Goal: Task Accomplishment & Management: Use online tool/utility

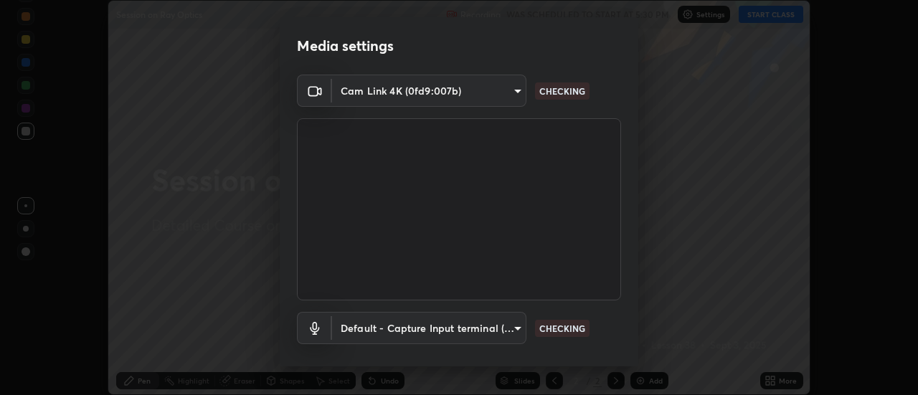
scroll to position [75, 0]
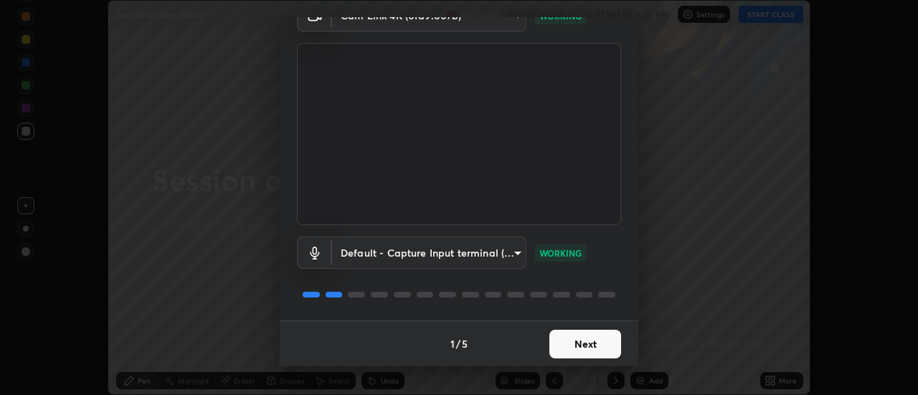
click at [580, 346] on button "Next" at bounding box center [585, 344] width 72 height 29
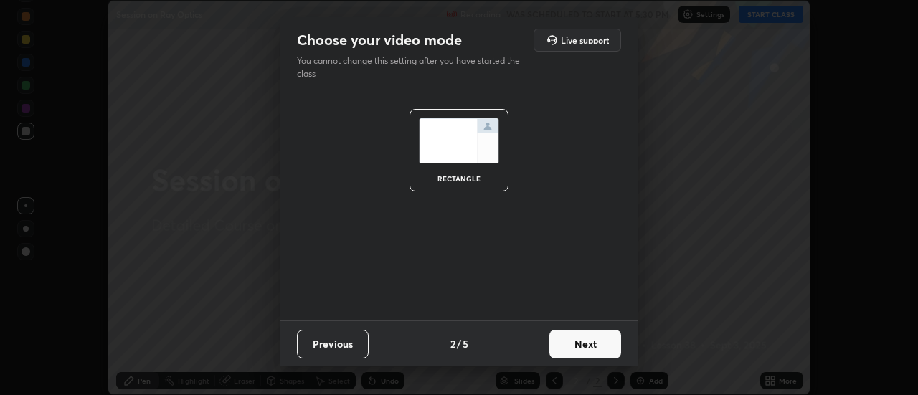
scroll to position [0, 0]
click at [584, 349] on button "Next" at bounding box center [585, 344] width 72 height 29
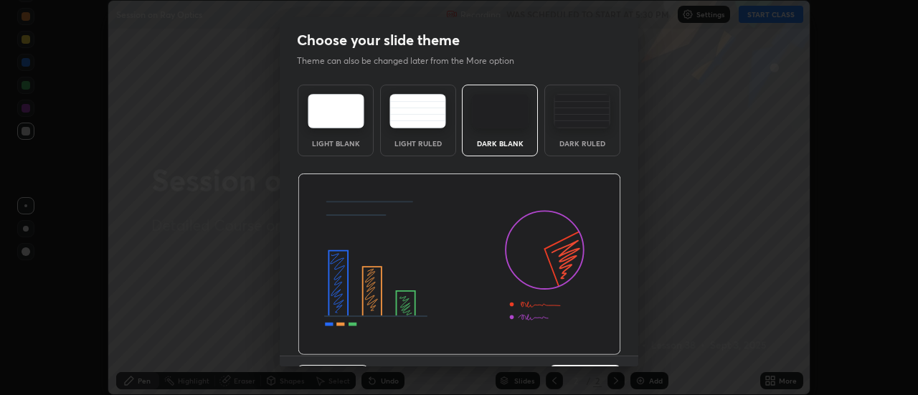
scroll to position [35, 0]
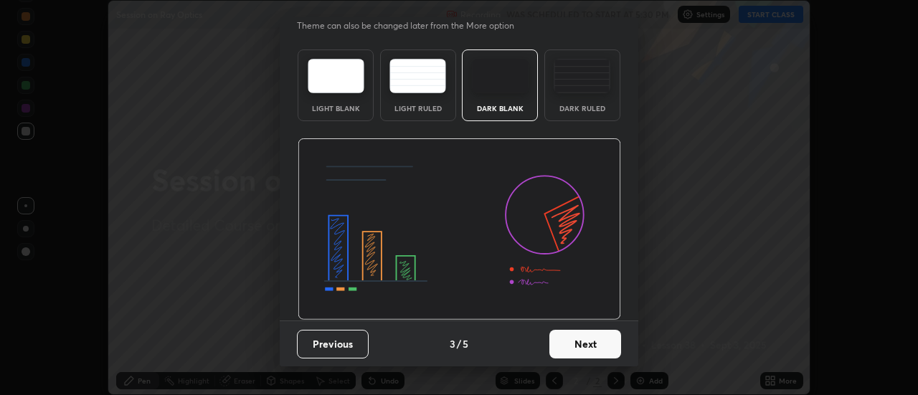
click at [578, 348] on button "Next" at bounding box center [585, 344] width 72 height 29
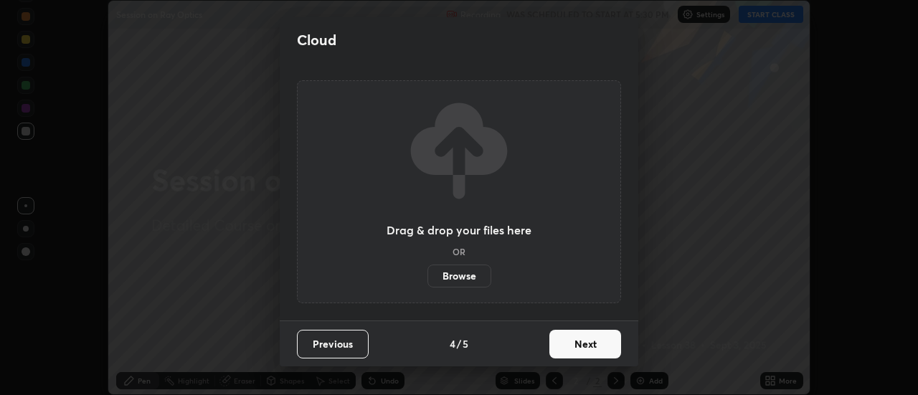
scroll to position [0, 0]
click at [581, 347] on button "Next" at bounding box center [585, 344] width 72 height 29
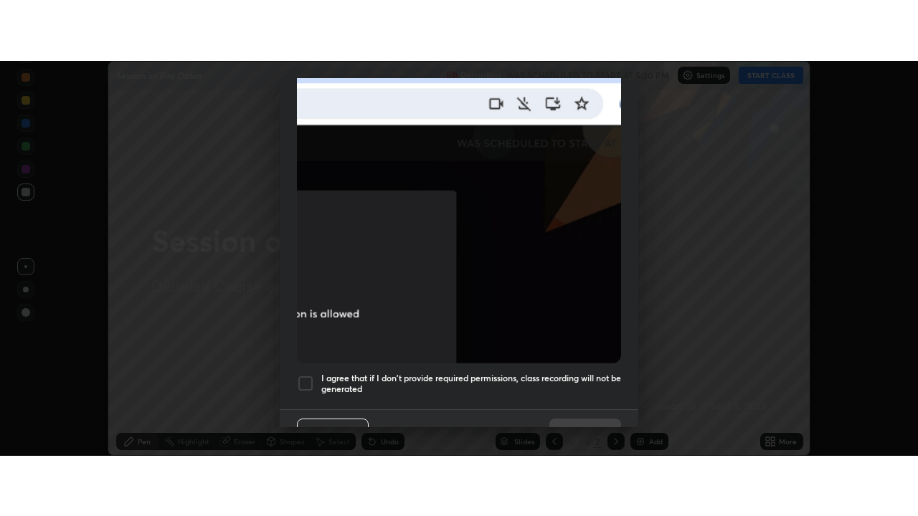
scroll to position [368, 0]
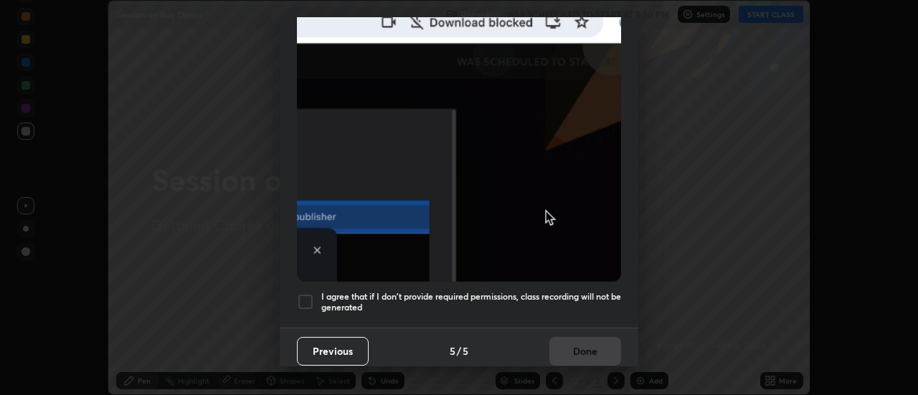
click at [308, 293] on div at bounding box center [305, 301] width 17 height 17
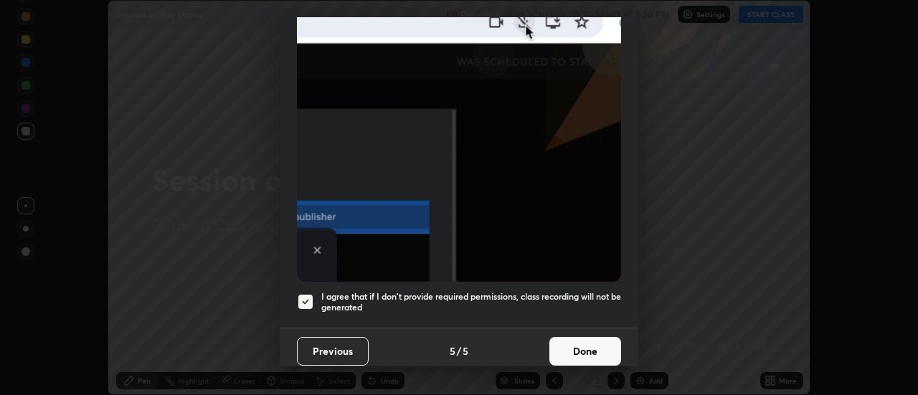
click at [587, 351] on button "Done" at bounding box center [585, 351] width 72 height 29
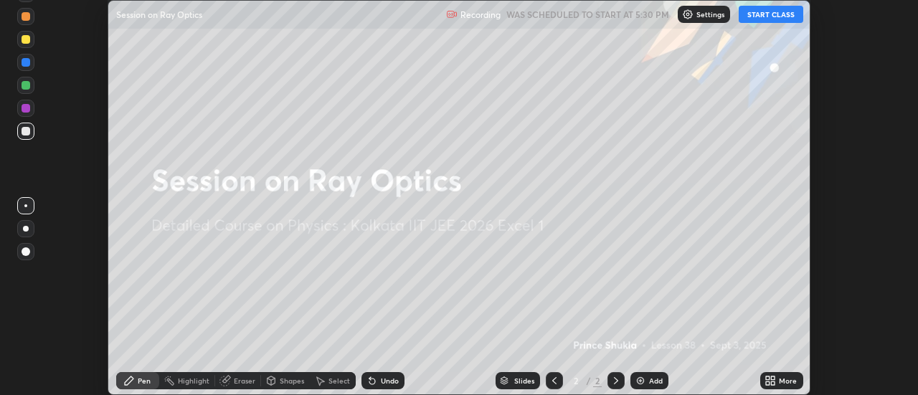
click at [774, 15] on button "START CLASS" at bounding box center [771, 14] width 65 height 17
click at [653, 381] on div "Add" at bounding box center [656, 380] width 14 height 7
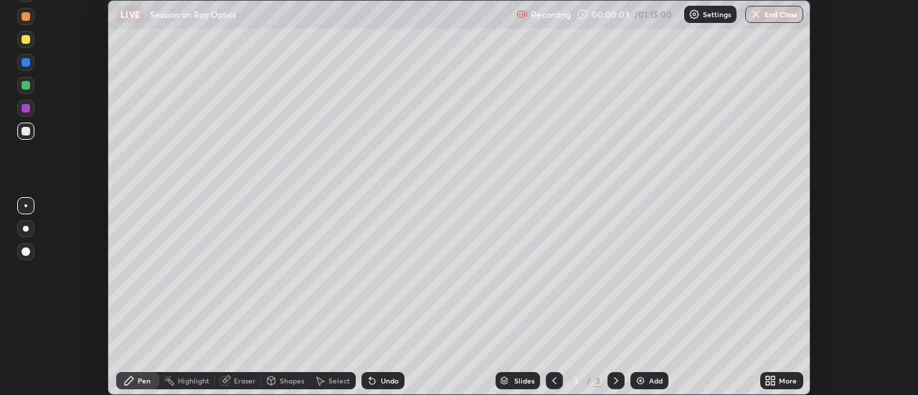
click at [778, 381] on div "More" at bounding box center [781, 380] width 43 height 17
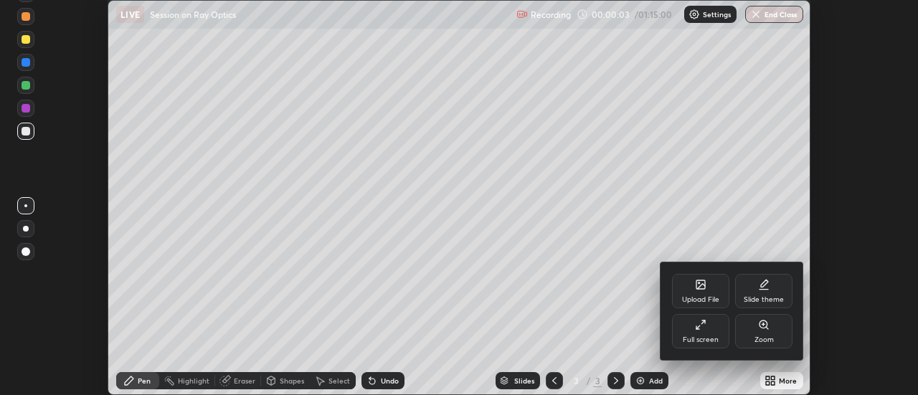
click at [708, 336] on div "Full screen" at bounding box center [701, 339] width 36 height 7
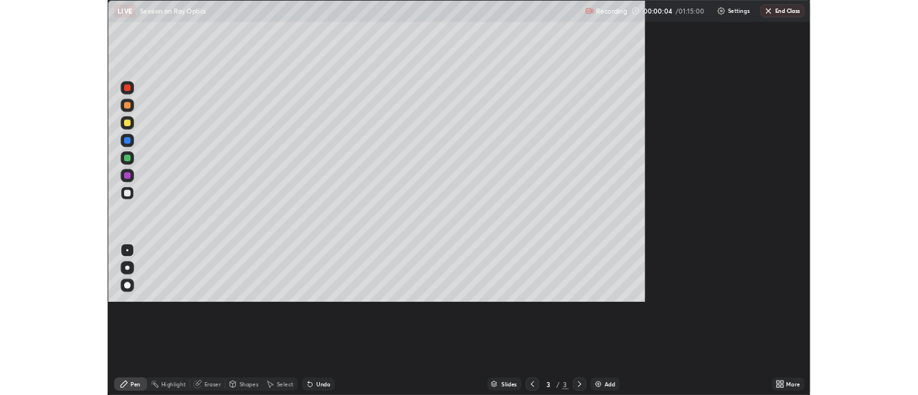
scroll to position [516, 918]
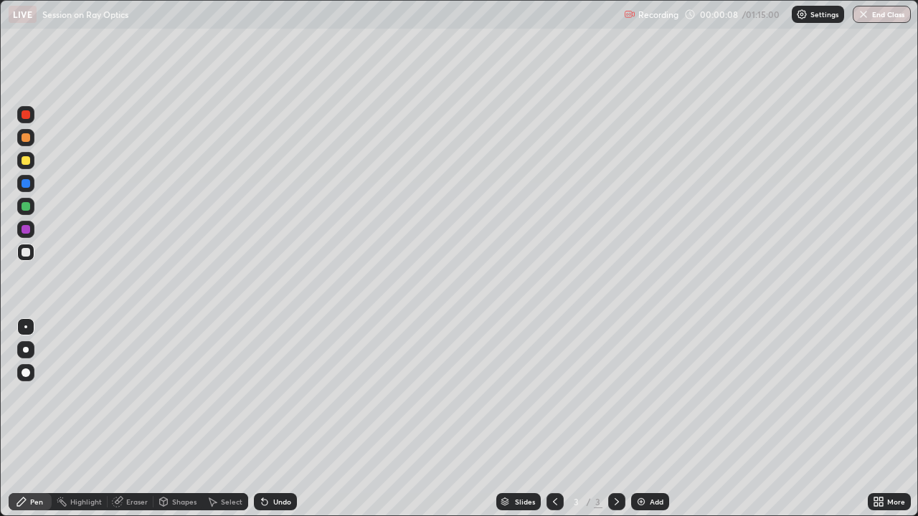
click at [26, 138] on div at bounding box center [26, 137] width 9 height 9
click at [277, 394] on div "Undo" at bounding box center [282, 501] width 18 height 7
click at [25, 158] on div at bounding box center [26, 160] width 9 height 9
click at [29, 137] on div at bounding box center [26, 137] width 9 height 9
click at [26, 163] on div at bounding box center [26, 160] width 9 height 9
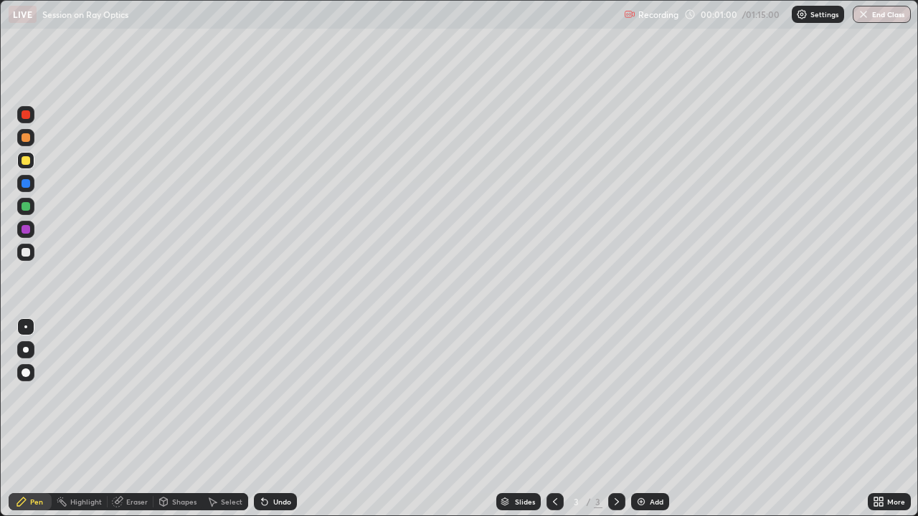
click at [27, 207] on div at bounding box center [26, 206] width 9 height 9
click at [27, 166] on div at bounding box center [25, 160] width 17 height 17
click at [274, 394] on div "Undo" at bounding box center [282, 501] width 18 height 7
click at [275, 394] on div "Undo" at bounding box center [275, 501] width 43 height 17
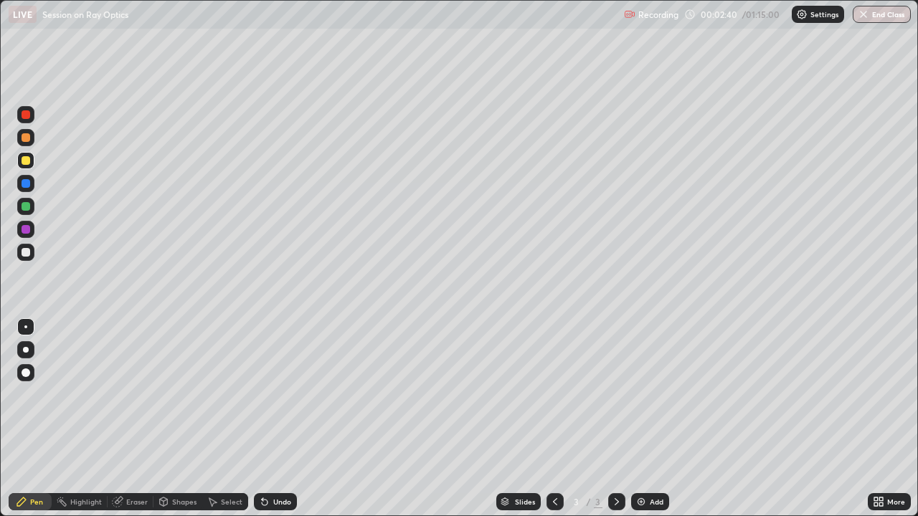
click at [275, 394] on div "Undo" at bounding box center [275, 501] width 43 height 17
click at [273, 394] on div "Undo" at bounding box center [275, 501] width 43 height 17
click at [272, 394] on div "Undo" at bounding box center [275, 501] width 43 height 17
click at [273, 394] on div "Undo" at bounding box center [275, 501] width 43 height 17
click at [270, 394] on div "Undo" at bounding box center [275, 501] width 43 height 17
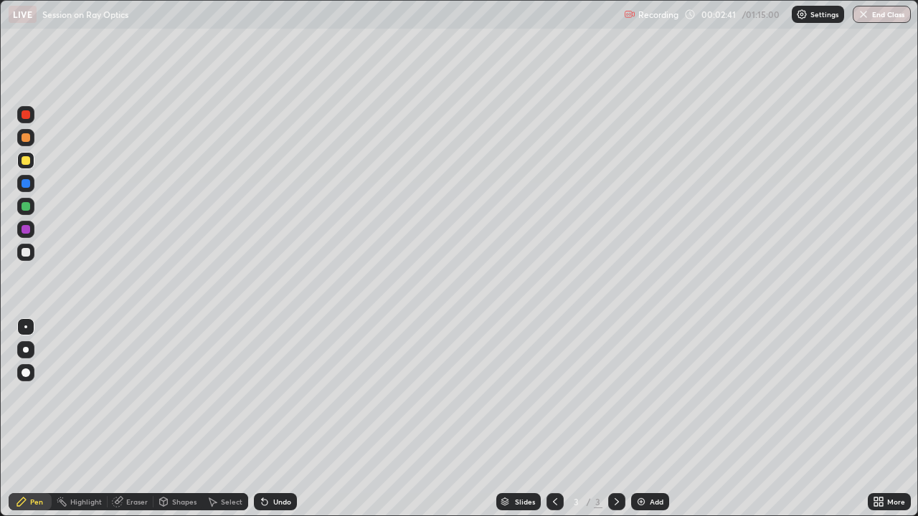
click at [269, 394] on div "Undo" at bounding box center [275, 501] width 43 height 17
click at [33, 187] on div at bounding box center [25, 183] width 17 height 17
click at [268, 394] on div "Undo" at bounding box center [275, 501] width 43 height 17
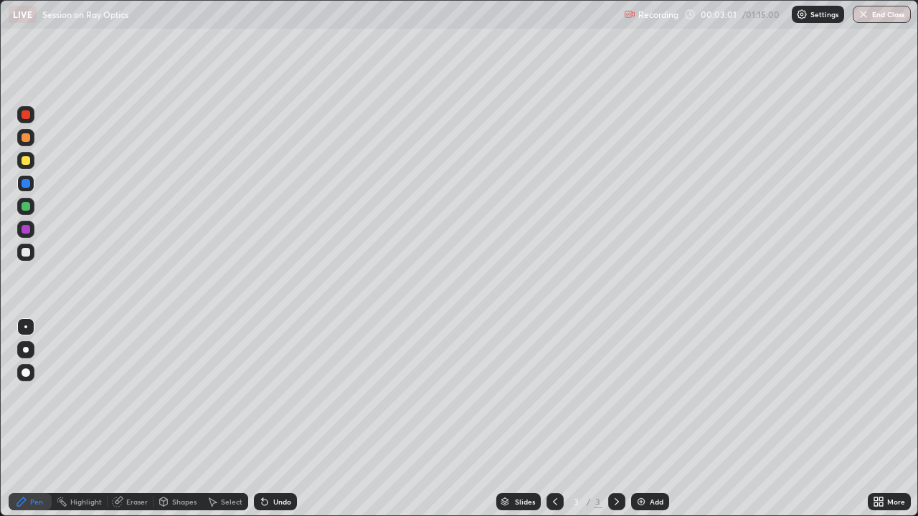
click at [269, 394] on div "Undo" at bounding box center [275, 501] width 43 height 17
click at [26, 233] on div at bounding box center [26, 229] width 9 height 9
click at [27, 164] on div at bounding box center [26, 160] width 9 height 9
click at [28, 250] on div at bounding box center [26, 252] width 9 height 9
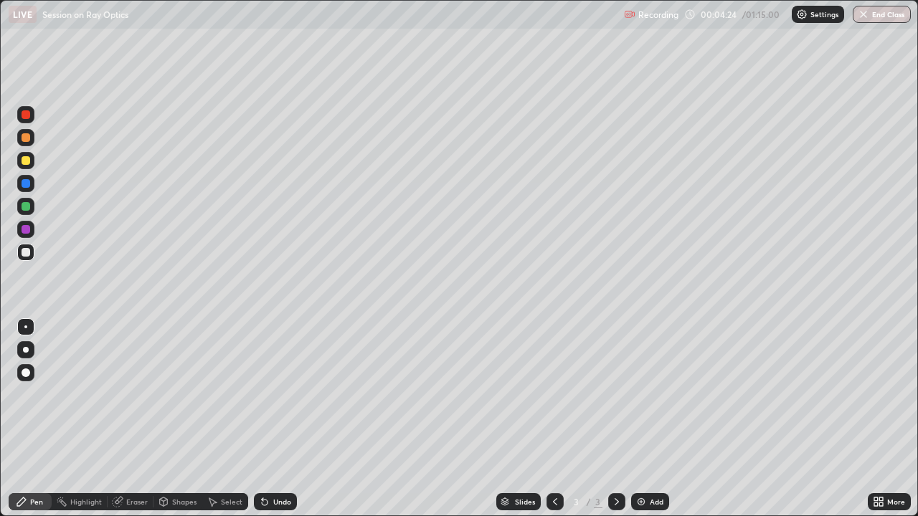
click at [27, 138] on div at bounding box center [26, 137] width 9 height 9
click at [24, 115] on div at bounding box center [26, 114] width 9 height 9
click at [29, 252] on div at bounding box center [26, 252] width 9 height 9
click at [25, 161] on div at bounding box center [26, 160] width 9 height 9
click at [284, 394] on div "Undo" at bounding box center [275, 501] width 43 height 17
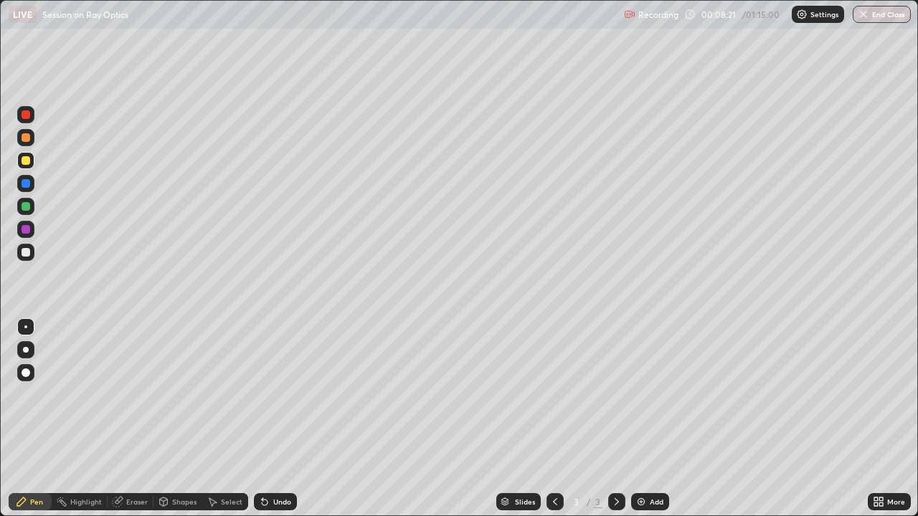
click at [288, 394] on div "Undo" at bounding box center [282, 501] width 18 height 7
click at [143, 394] on div "Eraser" at bounding box center [131, 501] width 46 height 17
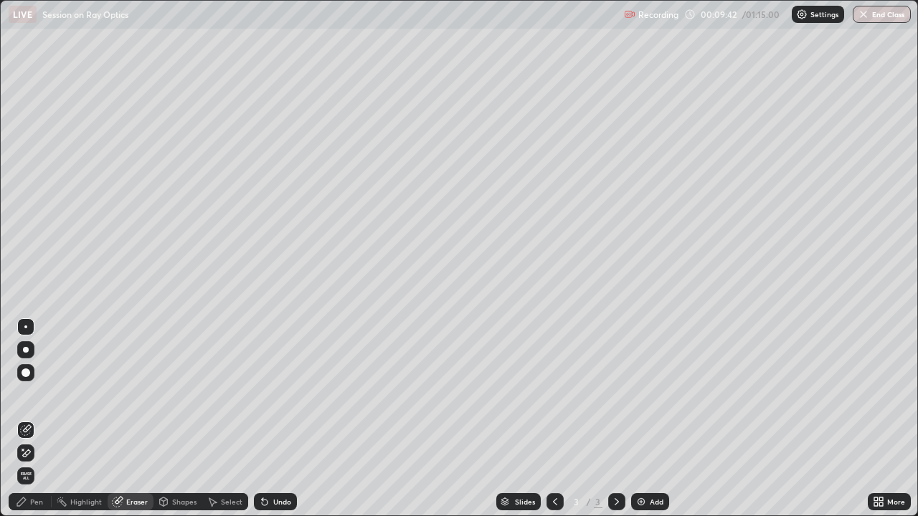
click at [29, 394] on div "Pen" at bounding box center [30, 501] width 43 height 17
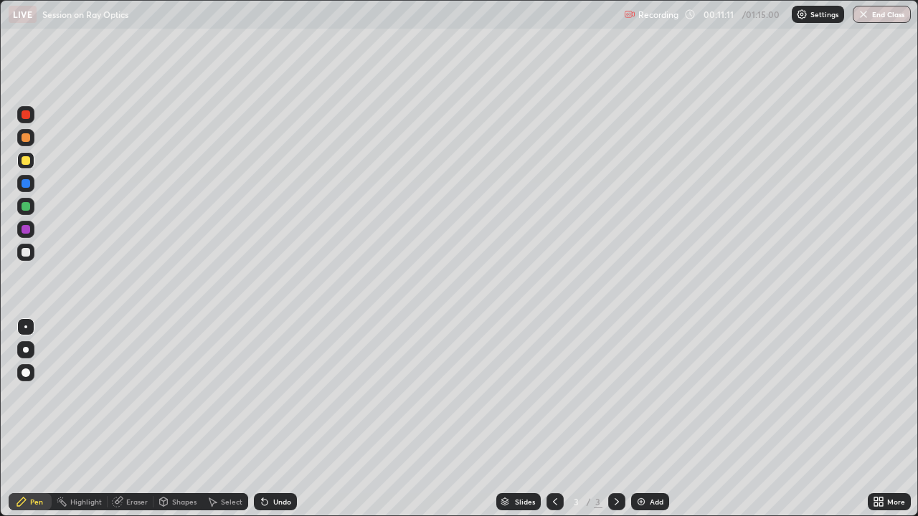
click at [650, 394] on div "Add" at bounding box center [657, 501] width 14 height 7
click at [27, 182] on div at bounding box center [26, 183] width 9 height 9
click at [28, 138] on div at bounding box center [26, 137] width 9 height 9
click at [26, 158] on div at bounding box center [26, 160] width 9 height 9
click at [30, 120] on div at bounding box center [25, 114] width 17 height 17
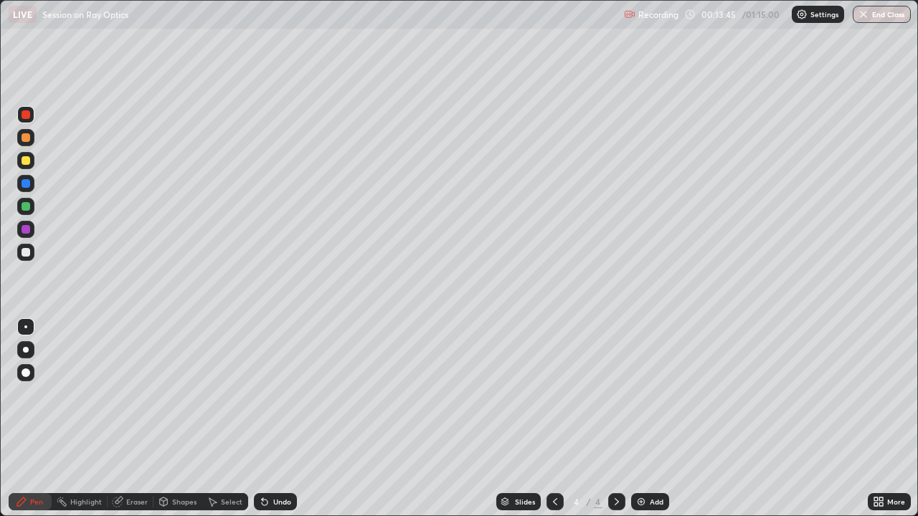
click at [32, 163] on div at bounding box center [25, 160] width 17 height 17
click at [28, 184] on div at bounding box center [26, 183] width 9 height 9
click at [290, 394] on div "Undo" at bounding box center [275, 501] width 43 height 17
click at [288, 394] on div "Undo" at bounding box center [282, 501] width 18 height 7
click at [286, 394] on div "Undo" at bounding box center [282, 501] width 18 height 7
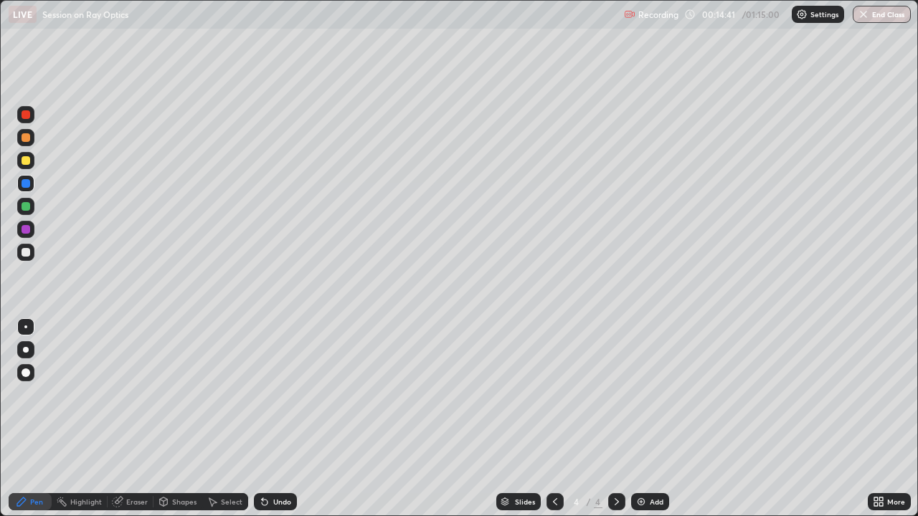
click at [284, 394] on div "Undo" at bounding box center [282, 501] width 18 height 7
click at [279, 394] on div "Undo" at bounding box center [282, 501] width 18 height 7
click at [25, 209] on div at bounding box center [26, 206] width 9 height 9
click at [32, 139] on div at bounding box center [25, 137] width 17 height 17
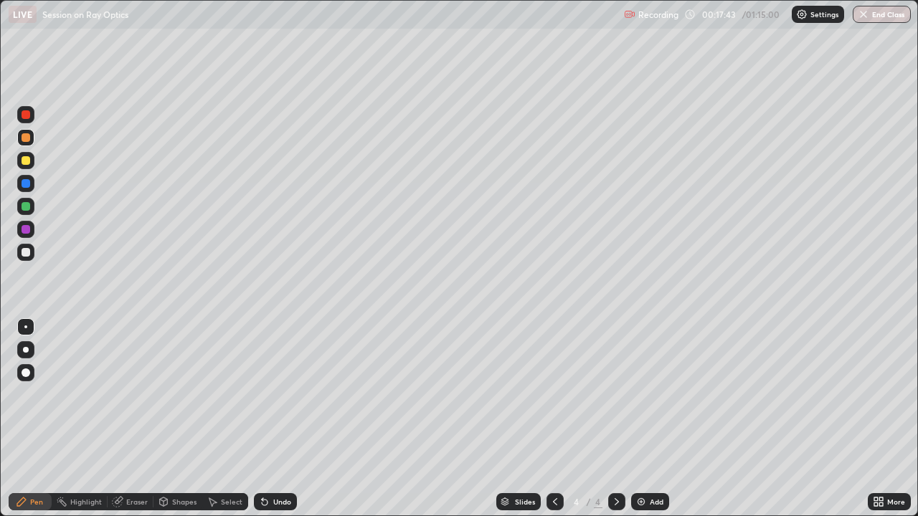
click at [283, 394] on div "Undo" at bounding box center [282, 501] width 18 height 7
click at [29, 231] on div at bounding box center [26, 229] width 9 height 9
click at [158, 394] on icon at bounding box center [163, 501] width 11 height 11
click at [128, 394] on div "Eraser" at bounding box center [137, 501] width 22 height 7
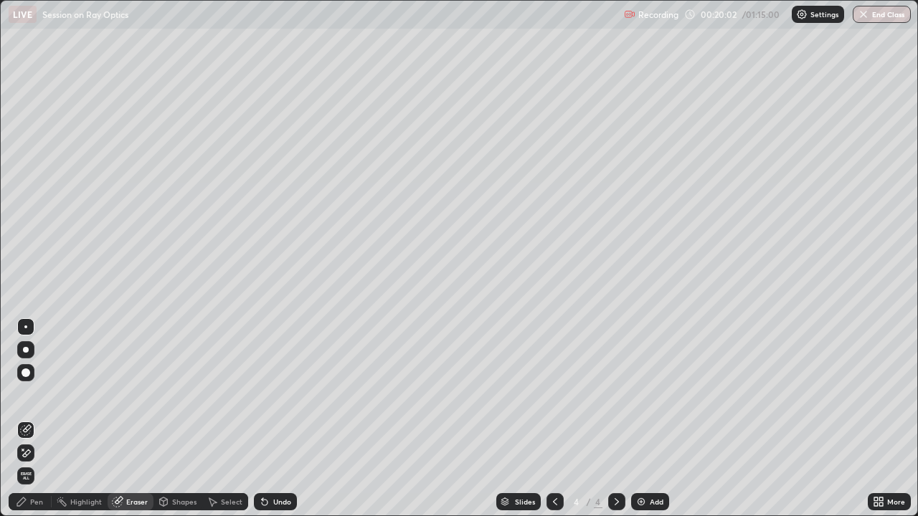
click at [32, 394] on div "Pen" at bounding box center [36, 501] width 13 height 7
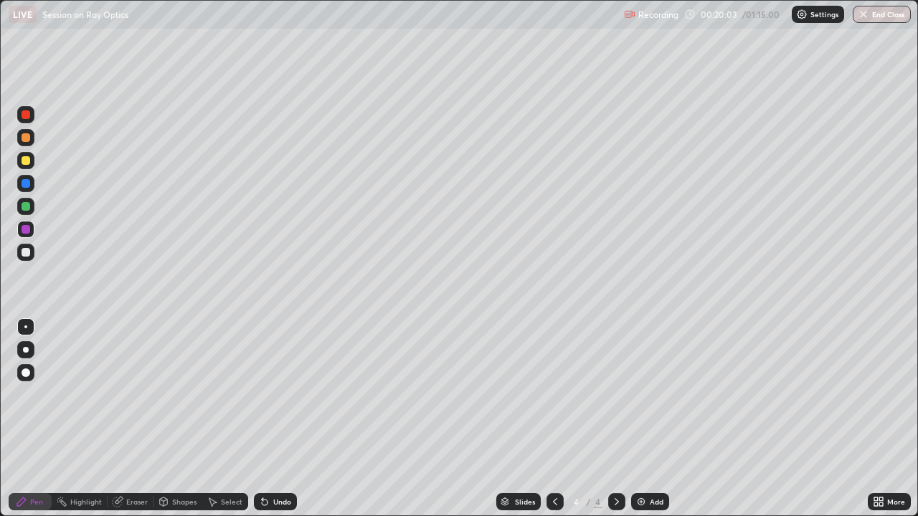
click at [27, 136] on div at bounding box center [26, 137] width 9 height 9
click at [28, 204] on div at bounding box center [26, 206] width 9 height 9
click at [31, 162] on div at bounding box center [25, 160] width 17 height 17
click at [656, 394] on div "Add" at bounding box center [657, 501] width 14 height 7
click at [551, 394] on icon at bounding box center [554, 501] width 11 height 11
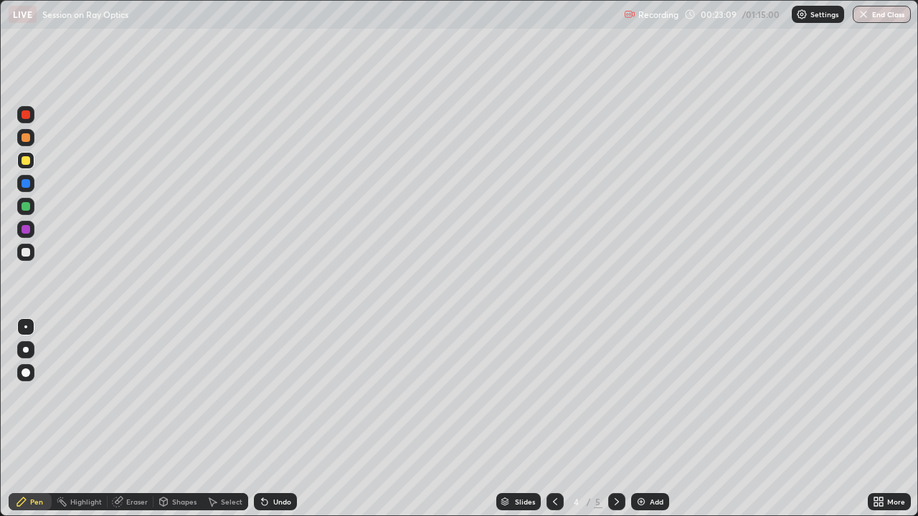
click at [617, 394] on icon at bounding box center [616, 501] width 11 height 11
click at [553, 394] on icon at bounding box center [554, 501] width 11 height 11
click at [615, 394] on icon at bounding box center [616, 501] width 11 height 11
click at [174, 394] on div "Shapes" at bounding box center [177, 501] width 49 height 17
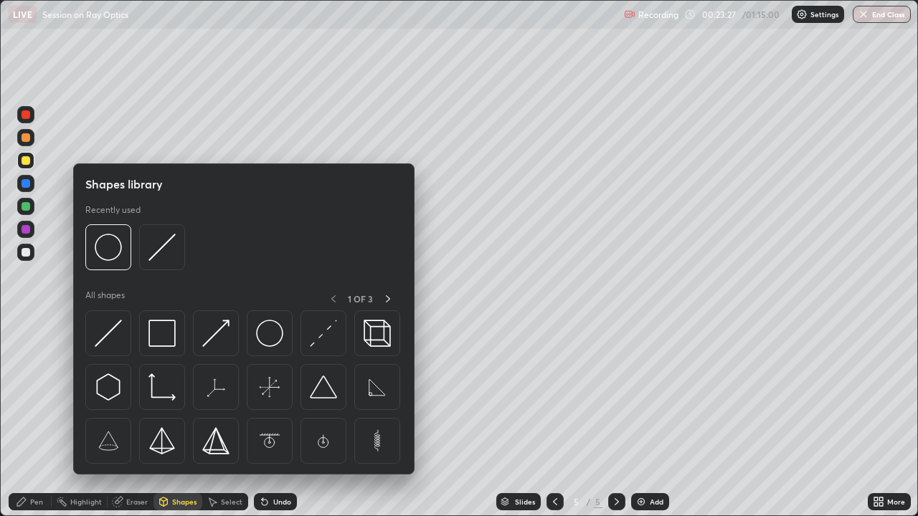
click at [134, 394] on div "Eraser" at bounding box center [137, 501] width 22 height 7
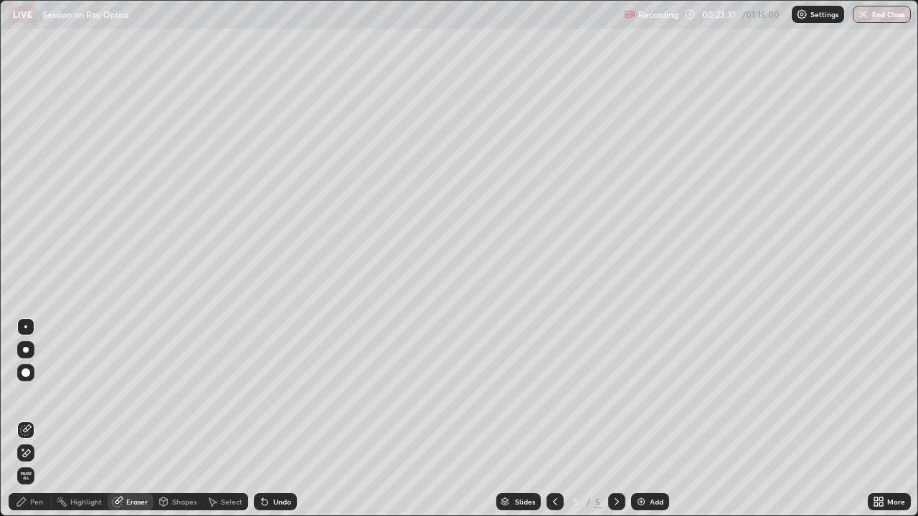
click at [39, 394] on div "Pen" at bounding box center [36, 501] width 13 height 7
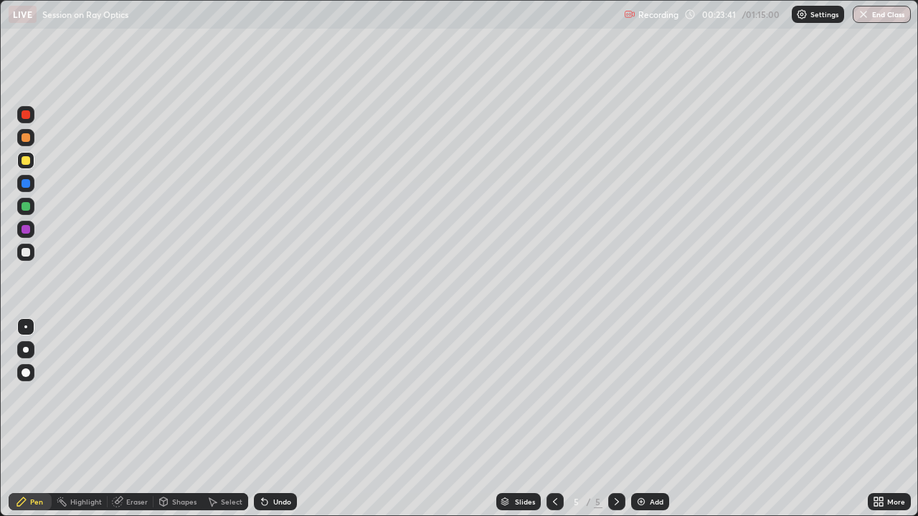
click at [132, 394] on div "Eraser" at bounding box center [137, 501] width 22 height 7
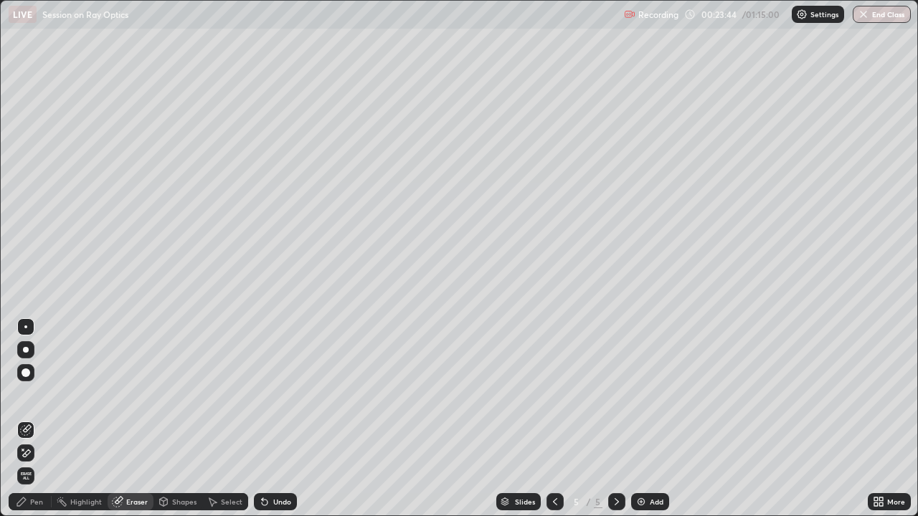
click at [33, 394] on div "Pen" at bounding box center [36, 501] width 13 height 7
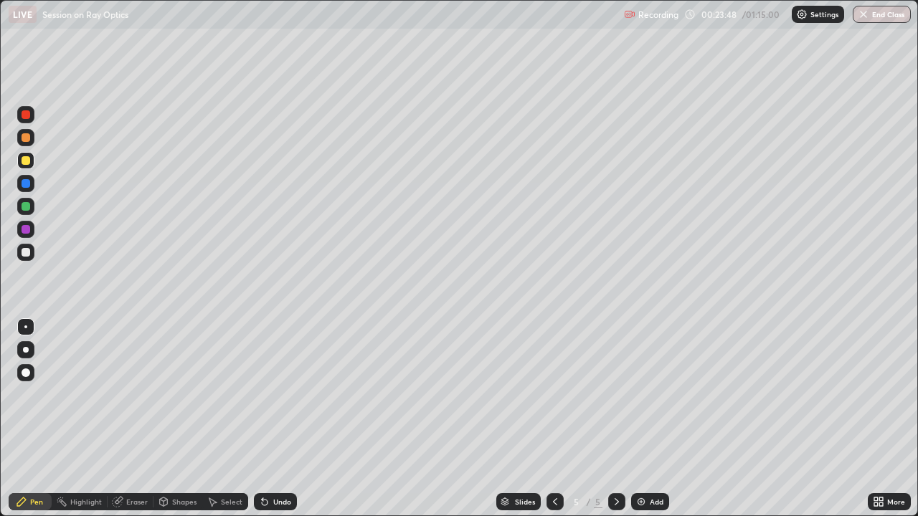
click at [551, 394] on icon at bounding box center [554, 501] width 11 height 11
click at [614, 394] on icon at bounding box center [616, 501] width 11 height 11
click at [131, 394] on div "Eraser" at bounding box center [131, 501] width 46 height 17
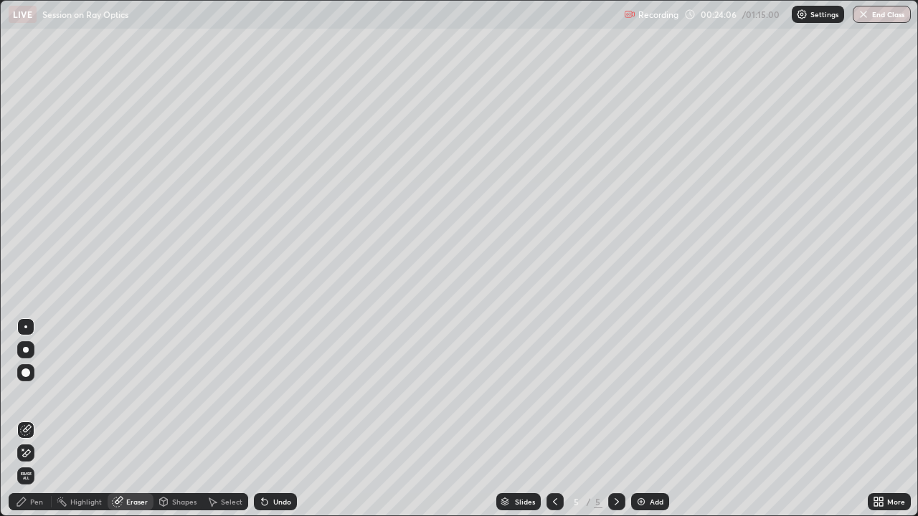
click at [36, 394] on div "Pen" at bounding box center [36, 501] width 13 height 7
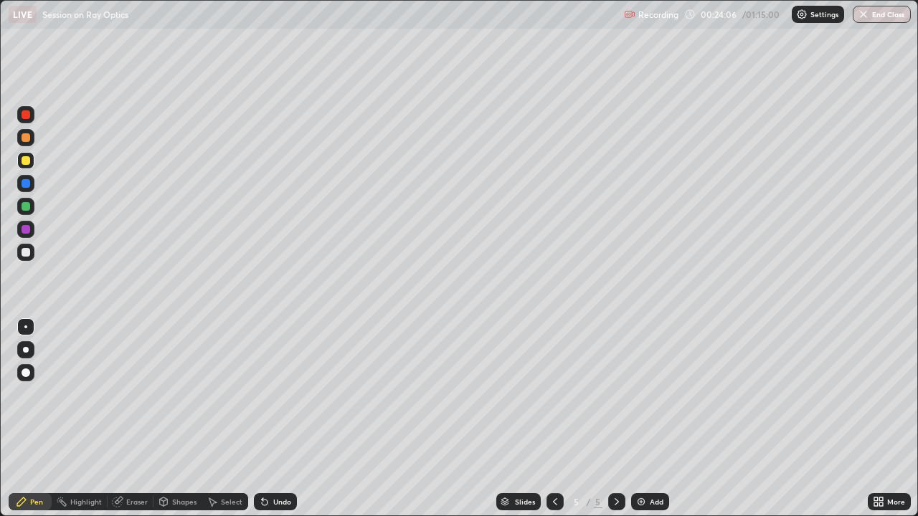
click at [34, 394] on div "Pen" at bounding box center [36, 501] width 13 height 7
click at [27, 140] on div at bounding box center [26, 137] width 9 height 9
click at [29, 163] on div at bounding box center [26, 160] width 9 height 9
click at [27, 184] on div at bounding box center [26, 183] width 9 height 9
click at [29, 210] on div at bounding box center [26, 206] width 9 height 9
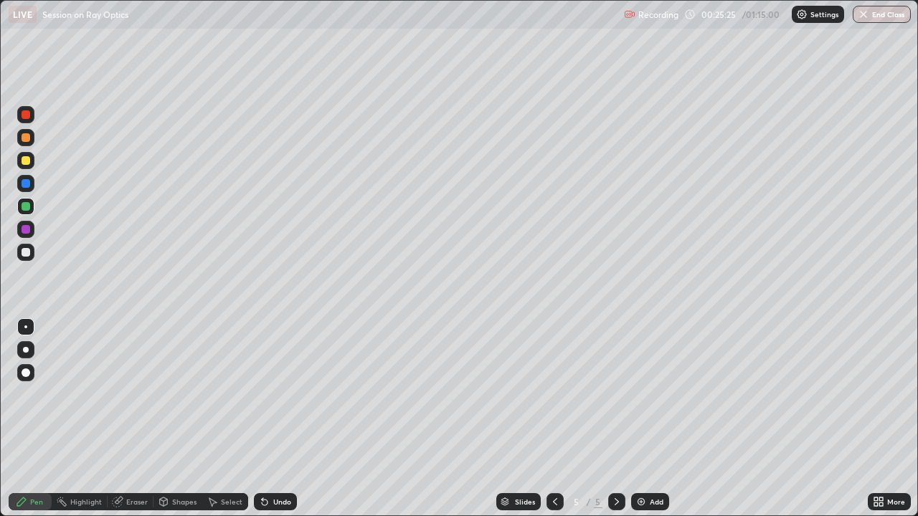
click at [554, 394] on div at bounding box center [554, 501] width 17 height 17
click at [615, 394] on icon at bounding box center [616, 501] width 11 height 11
click at [283, 394] on div "Undo" at bounding box center [282, 501] width 18 height 7
click at [27, 136] on div at bounding box center [26, 137] width 9 height 9
click at [273, 394] on div "Undo" at bounding box center [282, 501] width 18 height 7
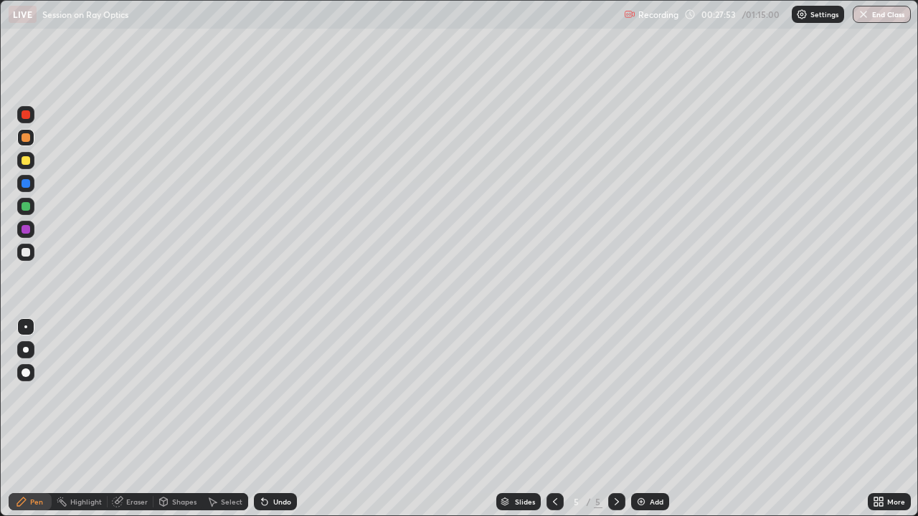
click at [270, 394] on div "Undo" at bounding box center [275, 501] width 43 height 17
click at [271, 394] on div "Undo" at bounding box center [275, 501] width 43 height 17
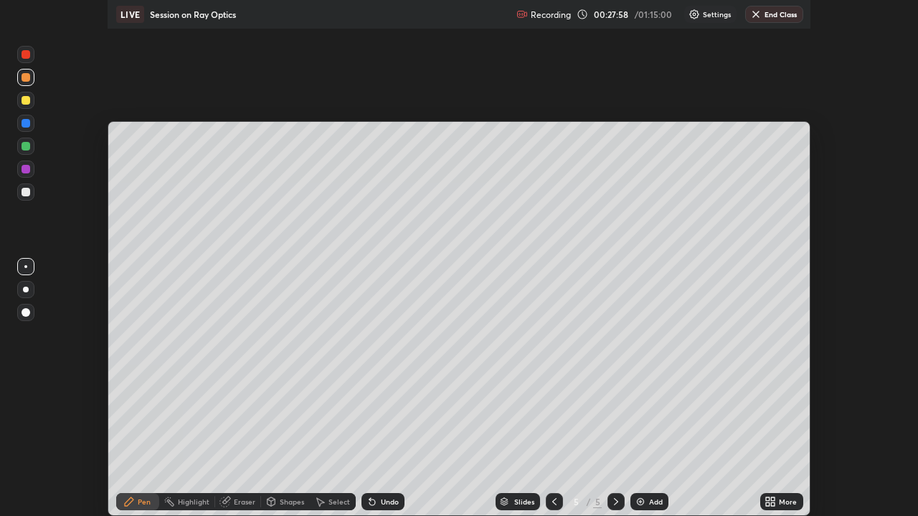
scroll to position [71309, 70786]
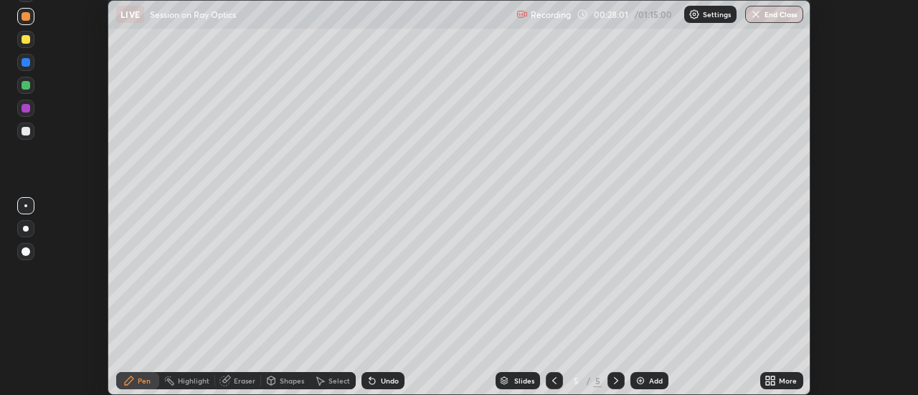
click at [772, 381] on icon at bounding box center [774, 383] width 4 height 4
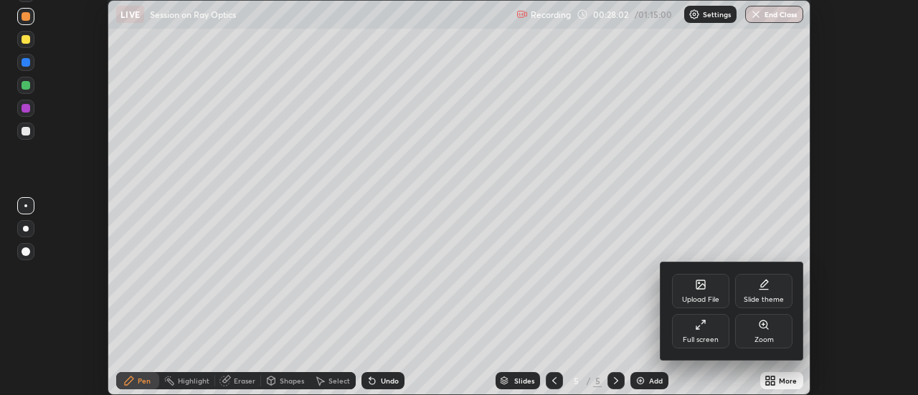
click at [697, 338] on div "Full screen" at bounding box center [701, 339] width 36 height 7
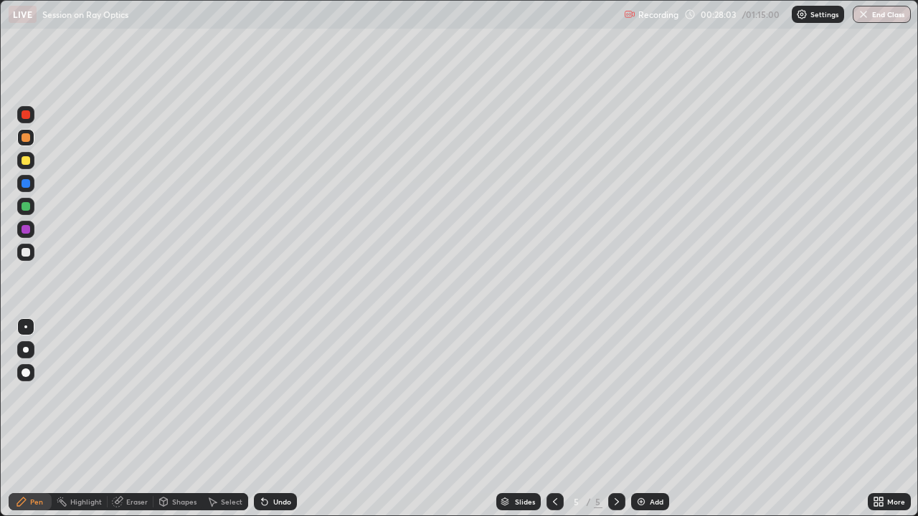
scroll to position [516, 918]
click at [28, 255] on div at bounding box center [26, 252] width 9 height 9
click at [32, 162] on div at bounding box center [25, 160] width 17 height 17
click at [27, 232] on div at bounding box center [26, 229] width 9 height 9
click at [555, 394] on icon at bounding box center [554, 501] width 11 height 11
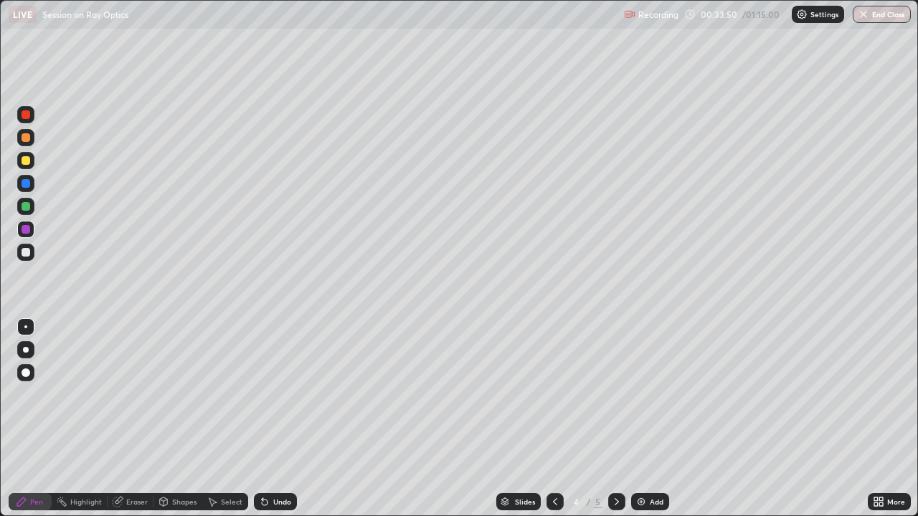
click at [621, 394] on div at bounding box center [616, 501] width 17 height 17
click at [27, 210] on div at bounding box center [26, 206] width 9 height 9
click at [282, 394] on div "Undo" at bounding box center [282, 501] width 18 height 7
click at [285, 394] on div "Undo" at bounding box center [282, 501] width 18 height 7
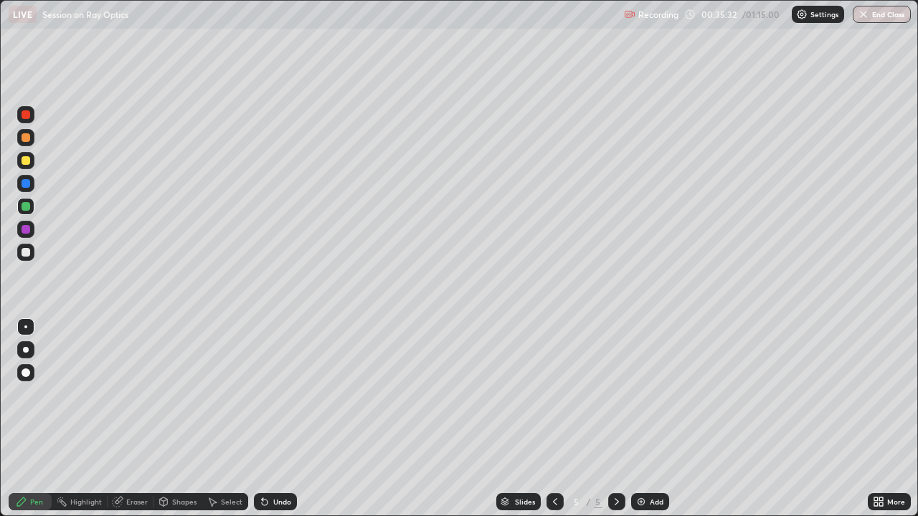
click at [805, 394] on div "Slides 5 / 5 Add" at bounding box center [582, 502] width 571 height 29
click at [659, 394] on div "Add" at bounding box center [657, 501] width 14 height 7
click at [27, 181] on div at bounding box center [26, 183] width 9 height 9
click at [27, 163] on div at bounding box center [26, 160] width 9 height 9
click at [134, 394] on div "Eraser" at bounding box center [137, 501] width 22 height 7
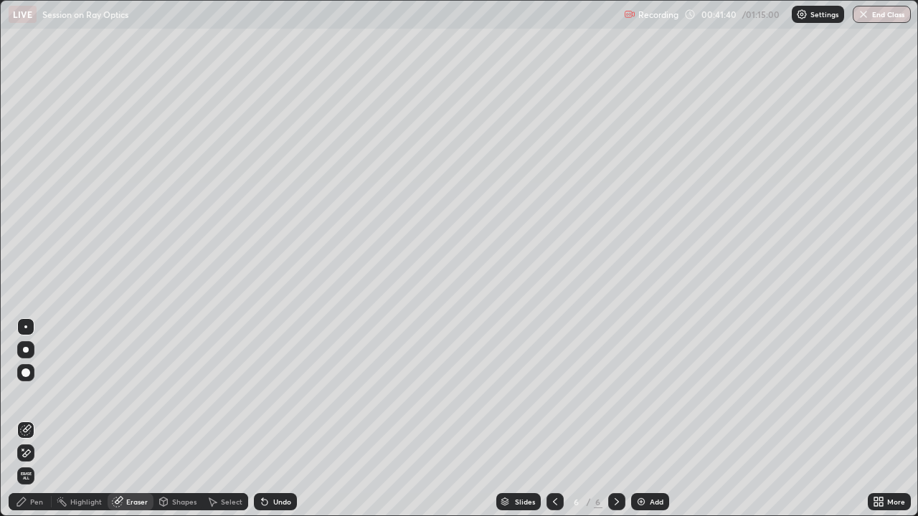
click at [34, 394] on div "Pen" at bounding box center [30, 501] width 43 height 17
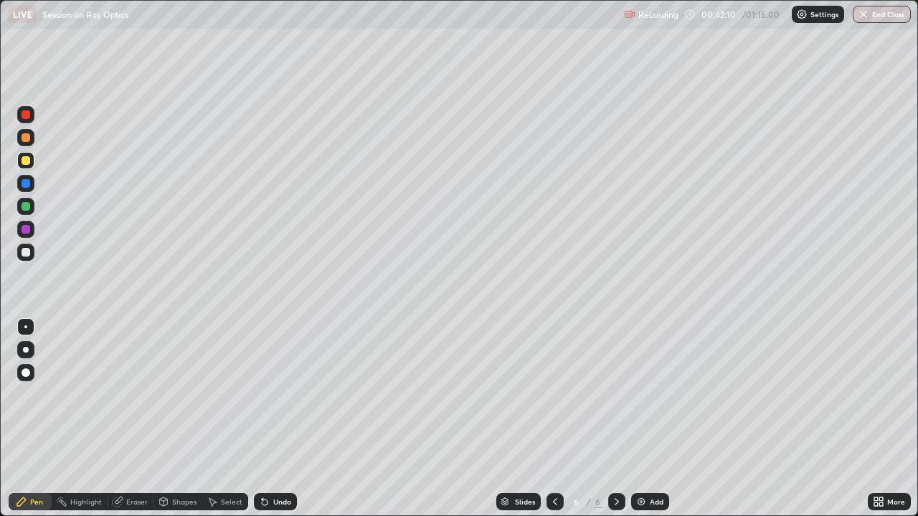
click at [138, 394] on div "Eraser" at bounding box center [137, 501] width 22 height 7
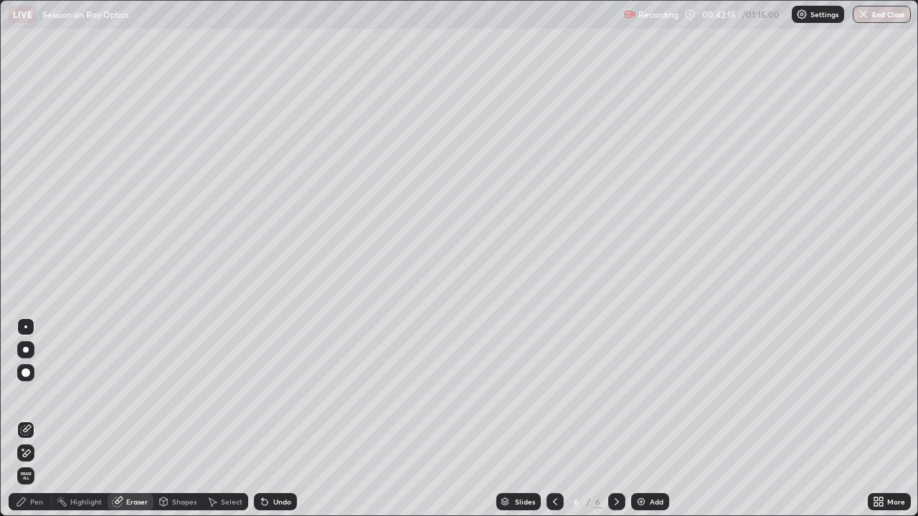
click at [28, 394] on div "Pen" at bounding box center [30, 501] width 43 height 17
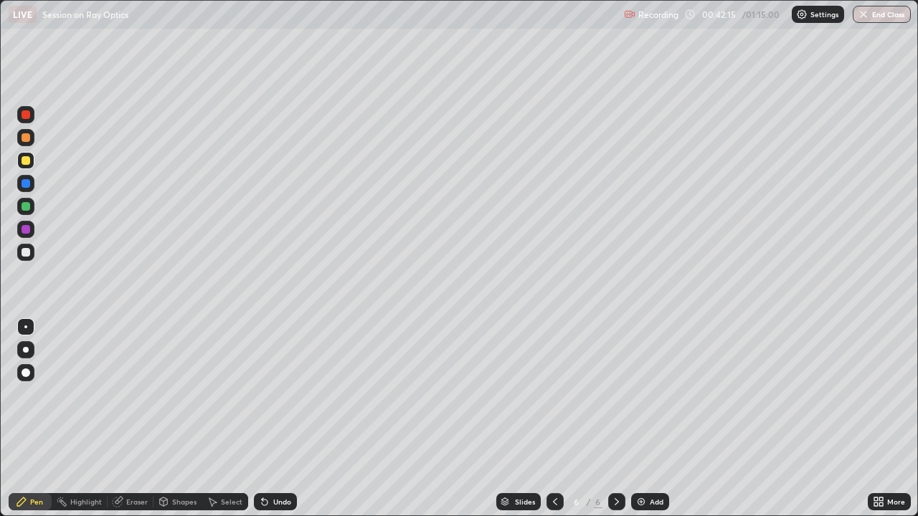
click at [27, 394] on div "Pen" at bounding box center [30, 501] width 43 height 17
click at [650, 394] on div "Add" at bounding box center [657, 501] width 14 height 7
click at [29, 187] on div at bounding box center [25, 183] width 17 height 17
click at [185, 394] on div "Shapes" at bounding box center [184, 501] width 24 height 7
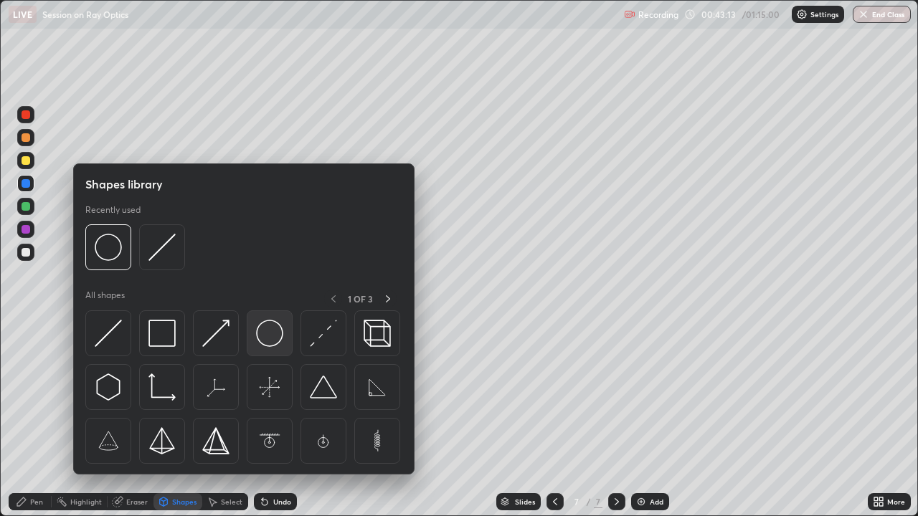
click at [269, 339] on img at bounding box center [269, 333] width 27 height 27
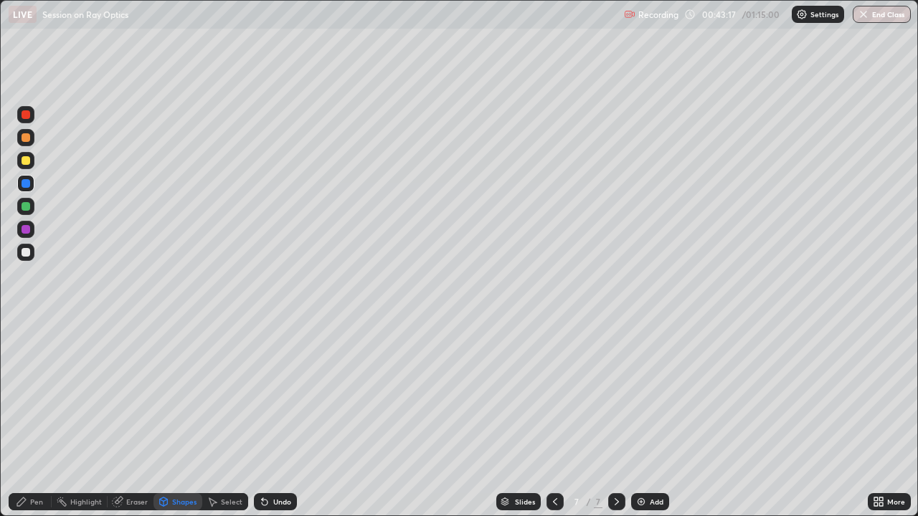
click at [36, 394] on div "Pen" at bounding box center [36, 501] width 13 height 7
click at [31, 161] on div at bounding box center [25, 160] width 17 height 17
click at [30, 189] on div at bounding box center [25, 183] width 17 height 17
click at [32, 163] on div at bounding box center [25, 160] width 17 height 17
click at [26, 184] on div at bounding box center [26, 183] width 9 height 9
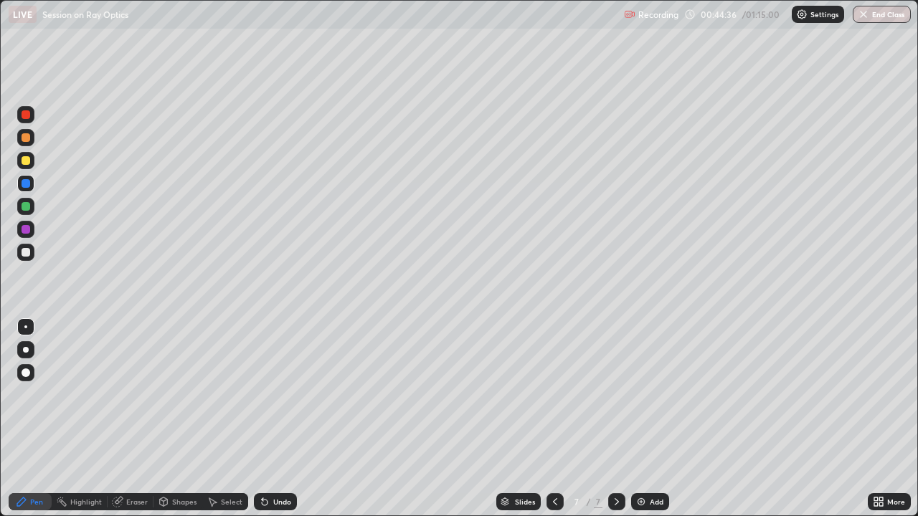
click at [24, 161] on div at bounding box center [26, 160] width 9 height 9
click at [32, 179] on div at bounding box center [25, 183] width 17 height 17
click at [24, 228] on div at bounding box center [26, 229] width 9 height 9
click at [29, 207] on div at bounding box center [26, 206] width 9 height 9
click at [283, 394] on div "Undo" at bounding box center [282, 501] width 18 height 7
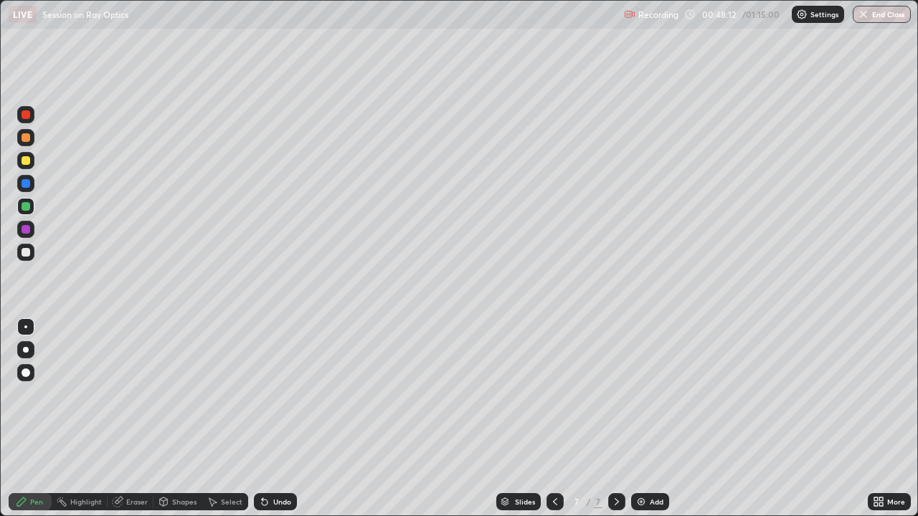
click at [280, 394] on div "Undo" at bounding box center [282, 501] width 18 height 7
click at [279, 394] on div "Undo" at bounding box center [282, 501] width 18 height 7
click at [661, 394] on div "Add" at bounding box center [657, 501] width 14 height 7
click at [27, 138] on div at bounding box center [26, 137] width 9 height 9
click at [262, 394] on icon at bounding box center [265, 503] width 6 height 6
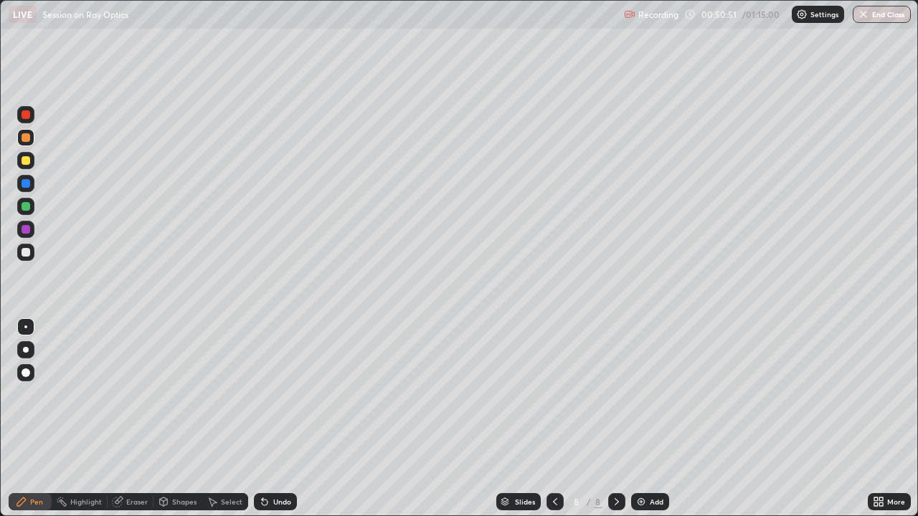
click at [267, 394] on icon at bounding box center [264, 501] width 11 height 11
click at [263, 394] on icon at bounding box center [264, 501] width 11 height 11
click at [263, 394] on icon at bounding box center [265, 503] width 6 height 6
click at [27, 207] on div at bounding box center [26, 206] width 9 height 9
click at [27, 163] on div at bounding box center [26, 160] width 9 height 9
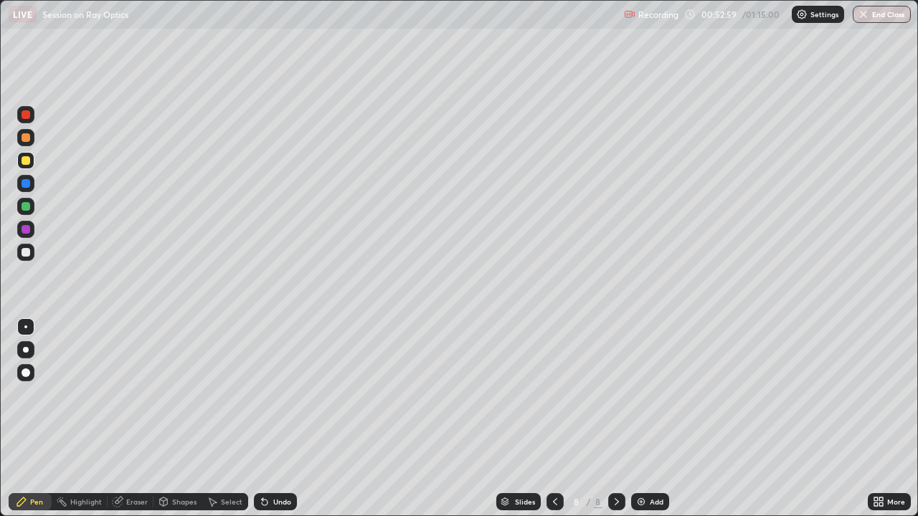
click at [27, 255] on div at bounding box center [26, 252] width 9 height 9
click at [26, 207] on div at bounding box center [26, 206] width 9 height 9
click at [29, 161] on div at bounding box center [26, 160] width 9 height 9
click at [32, 136] on div at bounding box center [25, 137] width 17 height 17
click at [29, 258] on div at bounding box center [25, 252] width 17 height 17
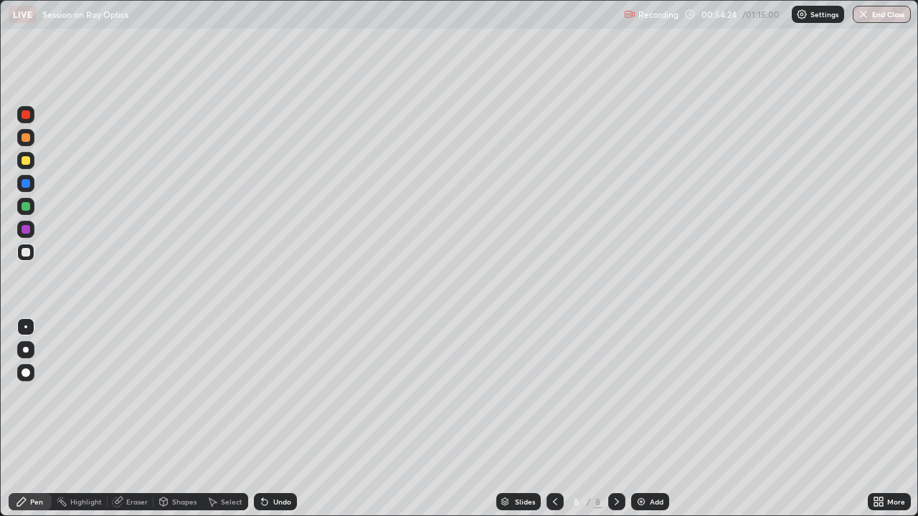
click at [26, 207] on div at bounding box center [26, 206] width 9 height 9
click at [33, 257] on div at bounding box center [25, 252] width 17 height 17
click at [28, 252] on div at bounding box center [26, 252] width 9 height 9
click at [647, 394] on div "Add" at bounding box center [650, 501] width 38 height 17
click at [553, 394] on icon at bounding box center [555, 501] width 4 height 7
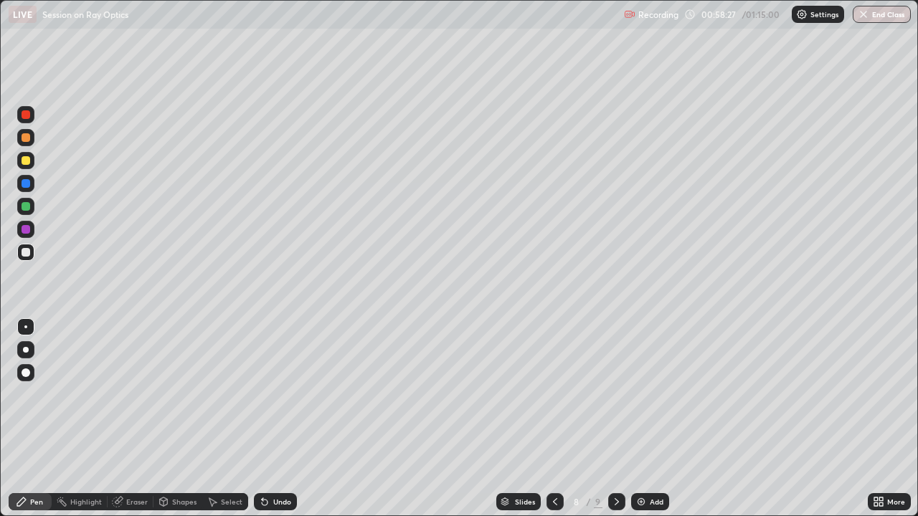
click at [615, 394] on icon at bounding box center [616, 501] width 11 height 11
click at [26, 207] on div at bounding box center [26, 206] width 9 height 9
click at [262, 394] on icon at bounding box center [265, 503] width 6 height 6
click at [23, 256] on div at bounding box center [26, 252] width 9 height 9
click at [26, 207] on div at bounding box center [26, 206] width 9 height 9
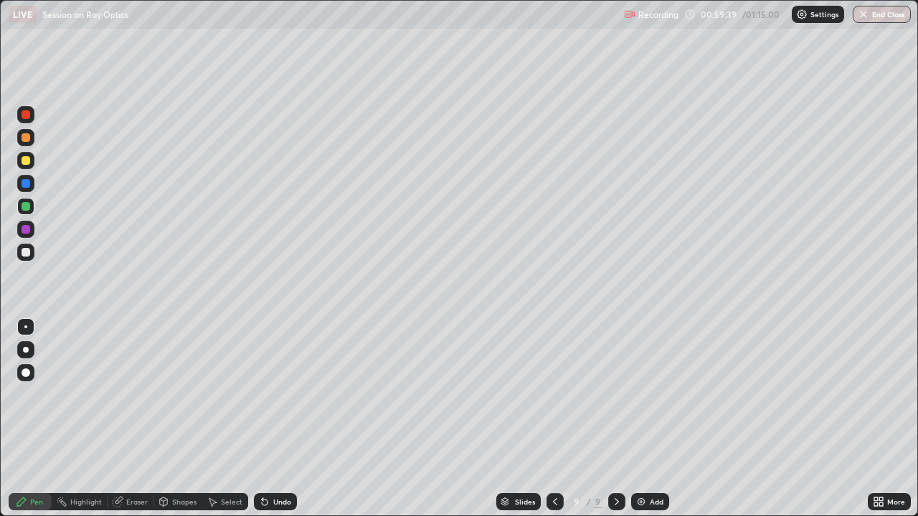
click at [27, 185] on div at bounding box center [26, 183] width 9 height 9
click at [29, 159] on div at bounding box center [26, 160] width 9 height 9
click at [270, 394] on div "Undo" at bounding box center [275, 501] width 43 height 17
click at [28, 253] on div at bounding box center [26, 252] width 9 height 9
click at [554, 394] on icon at bounding box center [554, 501] width 11 height 11
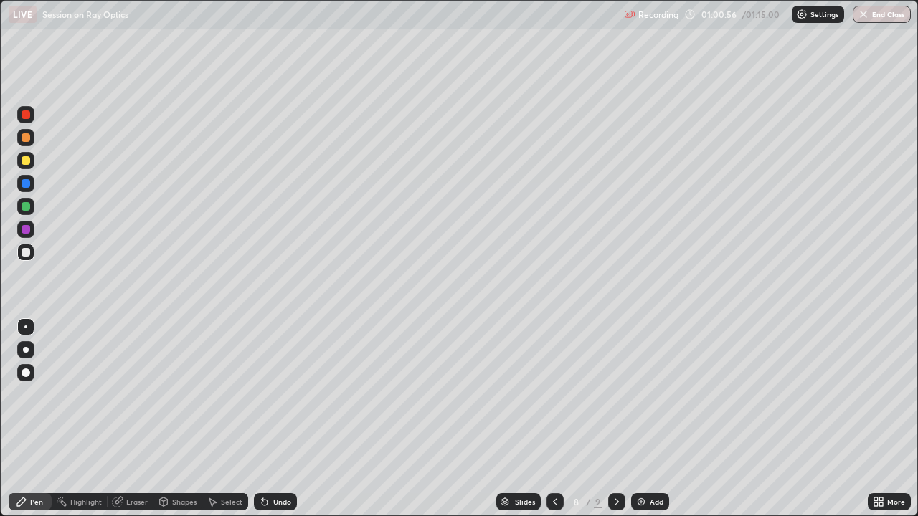
click at [615, 394] on icon at bounding box center [616, 501] width 11 height 11
click at [25, 231] on div at bounding box center [26, 229] width 9 height 9
click at [29, 138] on div at bounding box center [26, 137] width 9 height 9
click at [135, 394] on div "Eraser" at bounding box center [137, 501] width 22 height 7
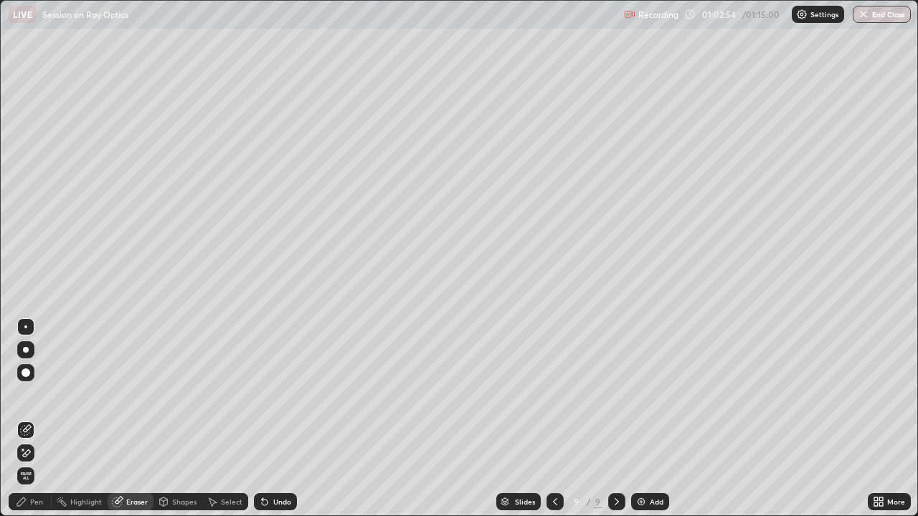
click at [33, 394] on div "Pen" at bounding box center [36, 501] width 13 height 7
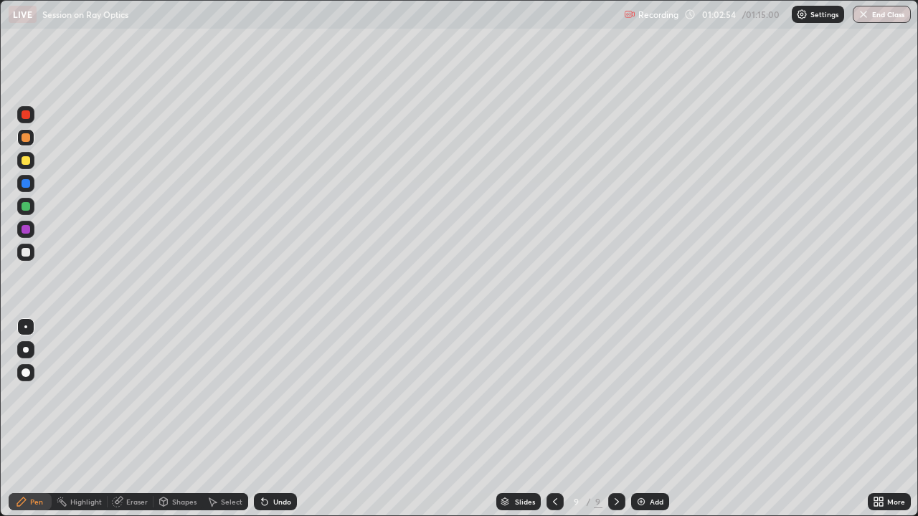
click at [34, 394] on div "Pen" at bounding box center [36, 501] width 13 height 7
click at [29, 163] on div at bounding box center [26, 160] width 9 height 9
click at [282, 394] on div "Undo" at bounding box center [282, 501] width 18 height 7
click at [280, 394] on div "Undo" at bounding box center [282, 501] width 18 height 7
click at [555, 394] on icon at bounding box center [554, 501] width 11 height 11
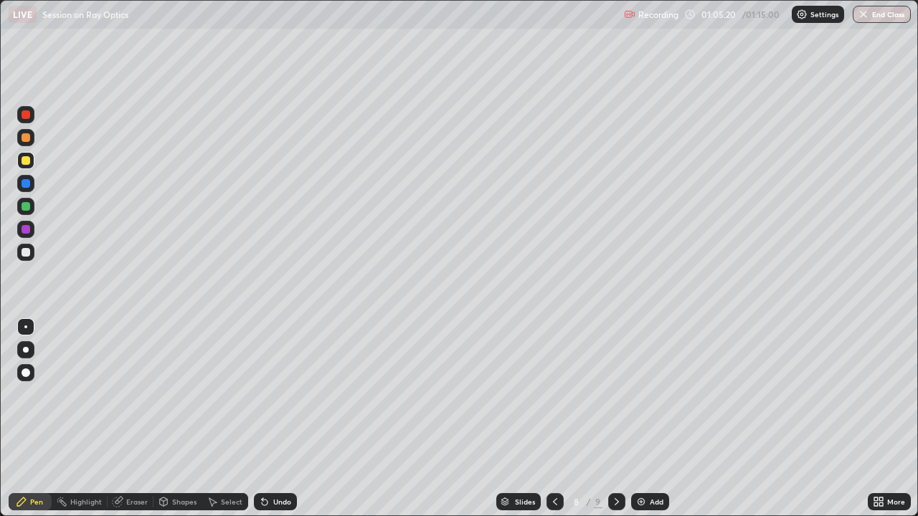
click at [615, 394] on icon at bounding box center [616, 501] width 11 height 11
click at [650, 394] on div "Add" at bounding box center [650, 501] width 38 height 17
click at [25, 180] on div at bounding box center [26, 183] width 9 height 9
click at [26, 206] on div at bounding box center [26, 206] width 9 height 9
click at [24, 254] on div at bounding box center [26, 252] width 9 height 9
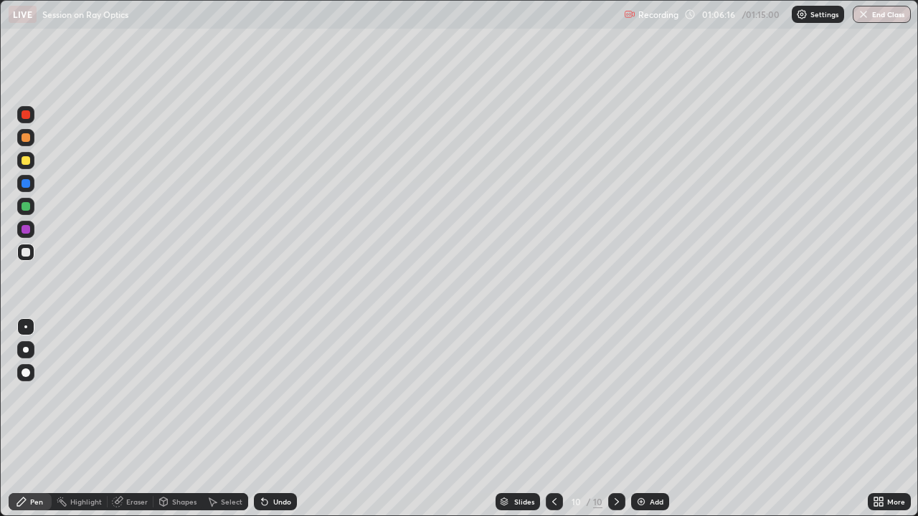
click at [27, 164] on div at bounding box center [26, 160] width 9 height 9
click at [28, 231] on div at bounding box center [26, 229] width 9 height 9
click at [273, 394] on div "Undo" at bounding box center [282, 501] width 18 height 7
click at [270, 394] on div "Undo" at bounding box center [275, 501] width 43 height 17
click at [285, 394] on div "Undo" at bounding box center [282, 501] width 18 height 7
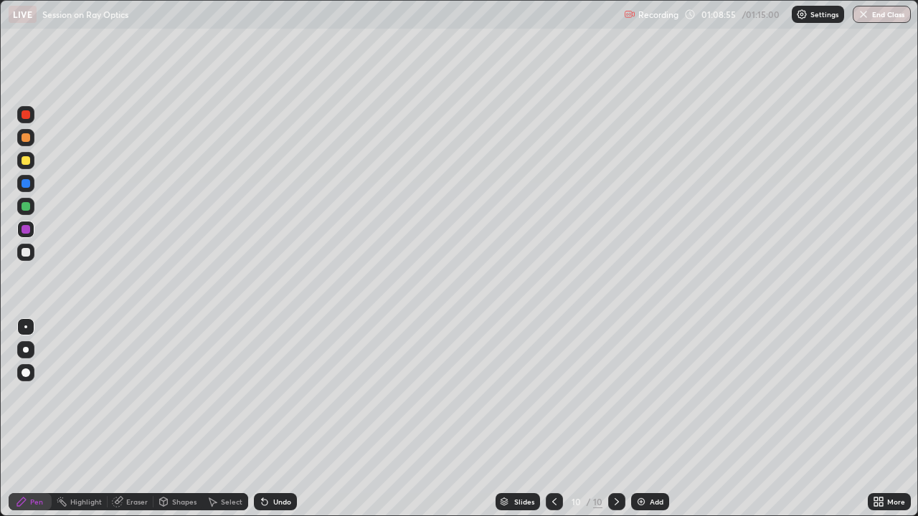
click at [146, 394] on div "Eraser" at bounding box center [131, 501] width 46 height 17
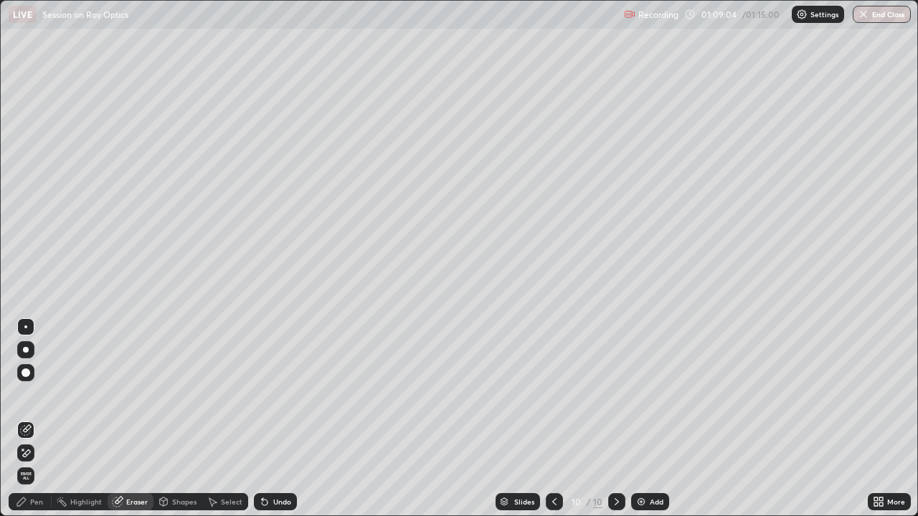
click at [29, 394] on div "Pen" at bounding box center [30, 501] width 43 height 17
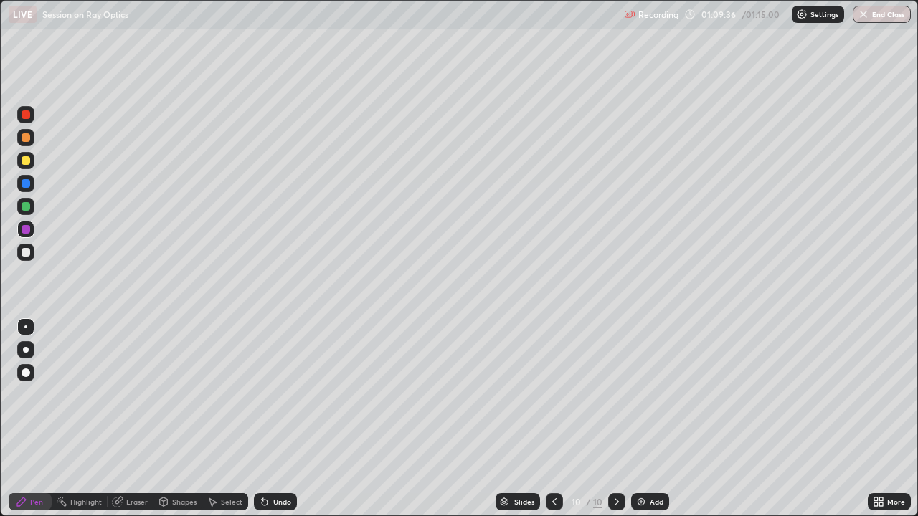
click at [553, 394] on icon at bounding box center [554, 501] width 11 height 11
click at [617, 394] on icon at bounding box center [617, 501] width 4 height 7
click at [885, 17] on button "End Class" at bounding box center [882, 14] width 57 height 17
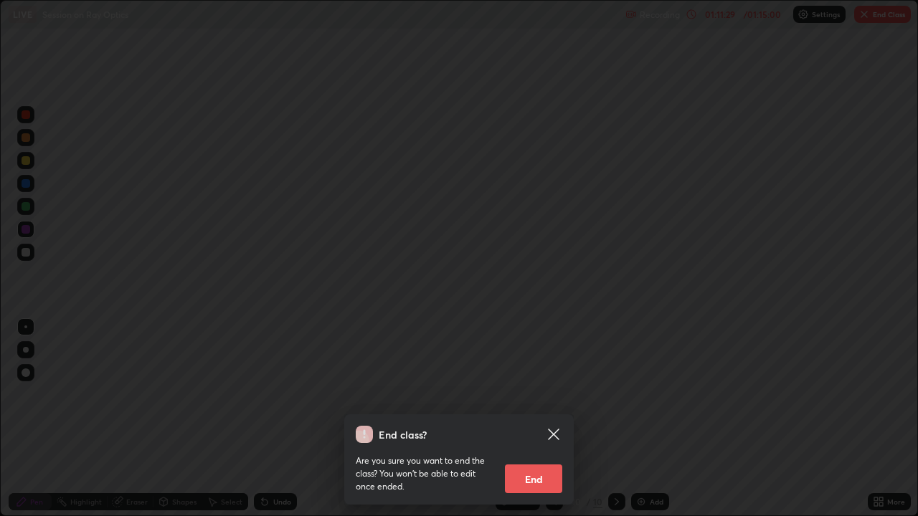
click at [530, 394] on button "End" at bounding box center [533, 479] width 57 height 29
